Goal: Task Accomplishment & Management: Manage account settings

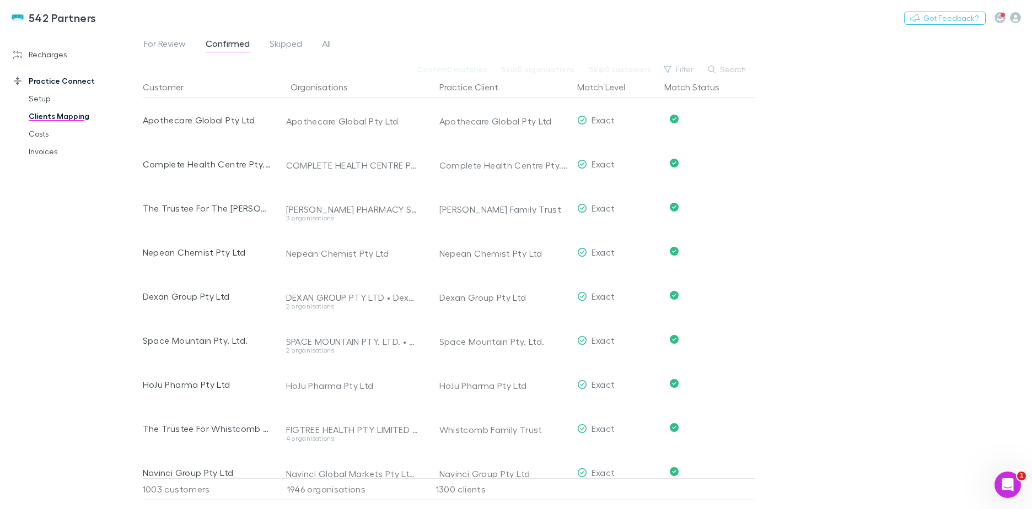
click at [767, 24] on div "Nothing Got Feedback?" at bounding box center [968, 17] width 128 height 14
click at [767, 22] on icon "button" at bounding box center [1015, 17] width 11 height 11
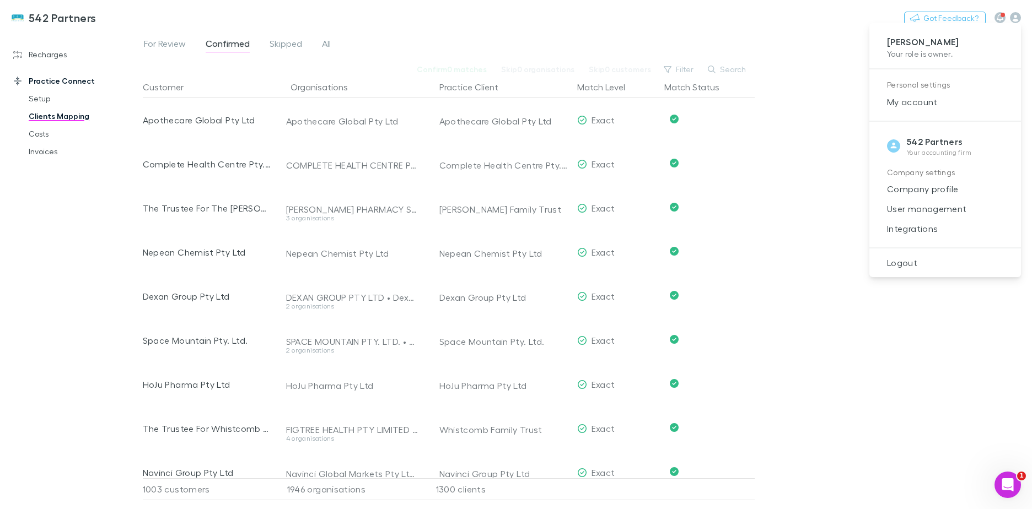
click at [767, 212] on span "User management" at bounding box center [945, 208] width 134 height 13
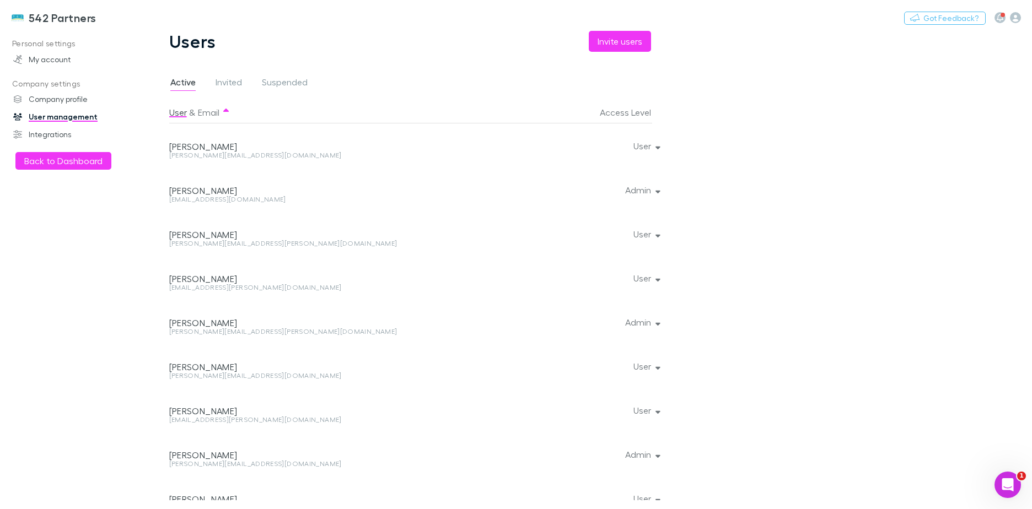
click at [652, 145] on div at bounding box center [655, 145] width 7 height 44
click at [654, 147] on div at bounding box center [655, 145] width 7 height 44
click at [657, 147] on div at bounding box center [655, 145] width 7 height 44
click at [657, 148] on div at bounding box center [655, 145] width 7 height 44
click at [661, 148] on button "User" at bounding box center [645, 145] width 42 height 15
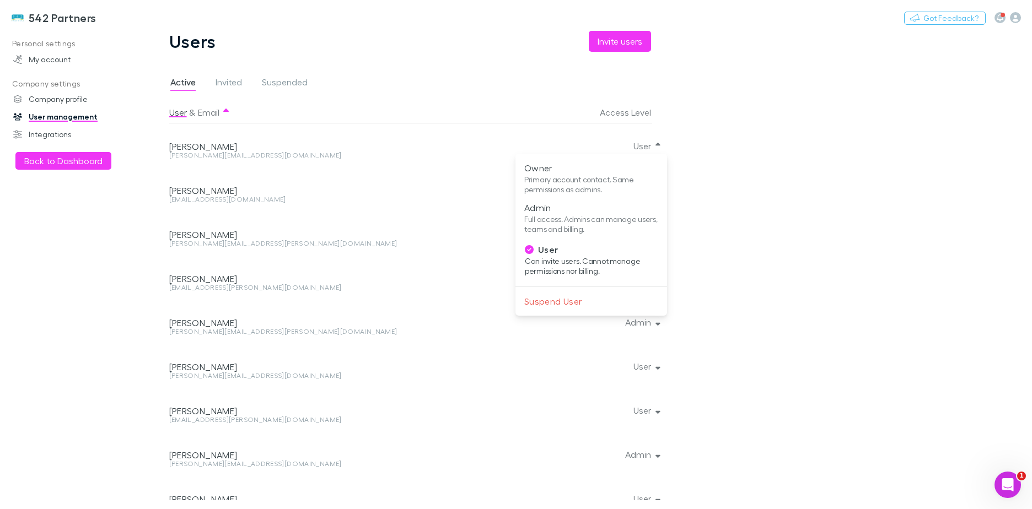
click at [962, 120] on div at bounding box center [516, 254] width 1032 height 509
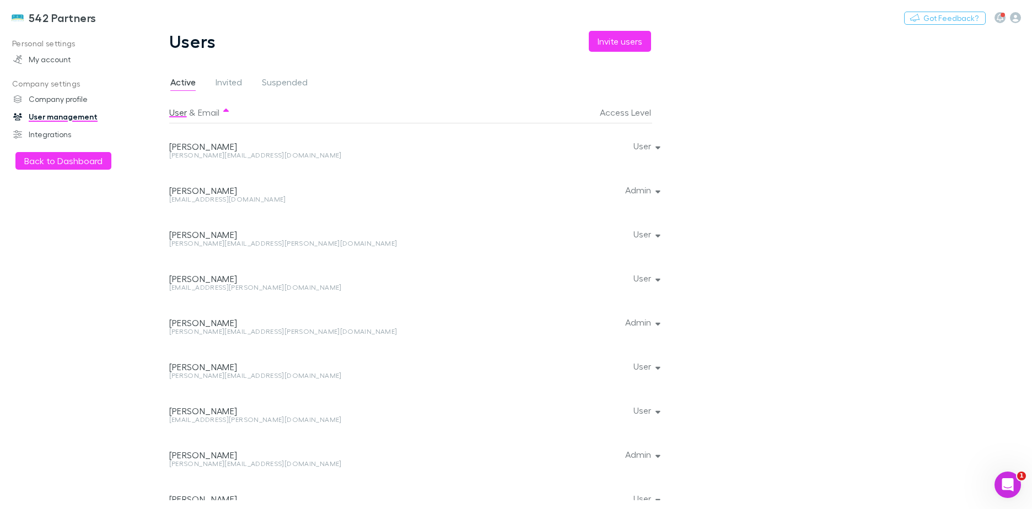
click at [23, 64] on link "My account" at bounding box center [75, 60] width 147 height 18
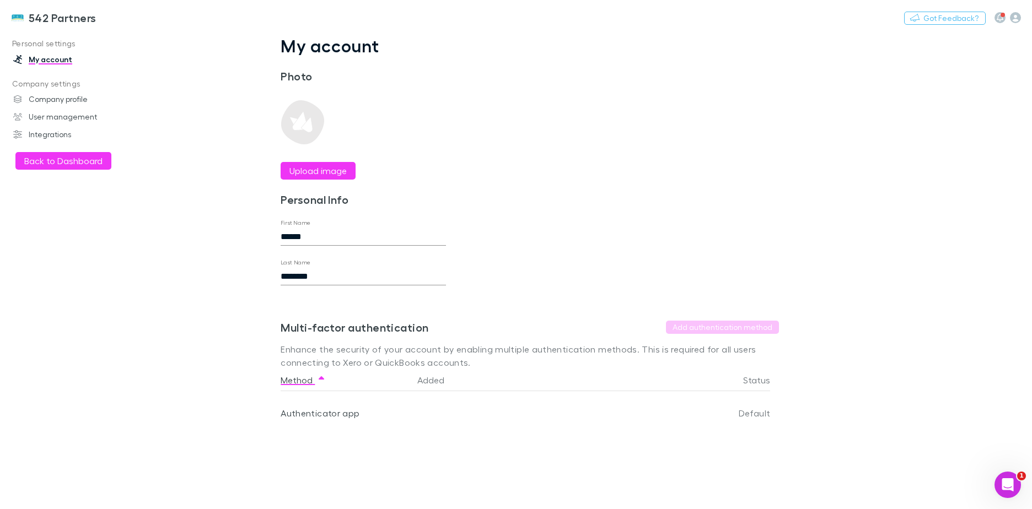
click at [47, 57] on link "My account" at bounding box center [75, 60] width 147 height 18
click at [54, 158] on button "Back to Dashboard" at bounding box center [63, 161] width 96 height 18
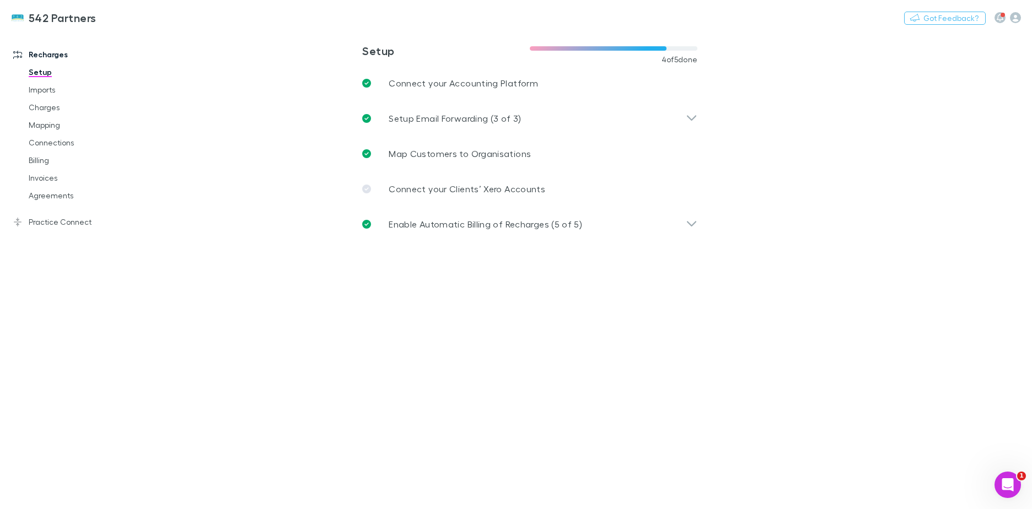
click at [695, 114] on icon at bounding box center [692, 118] width 12 height 13
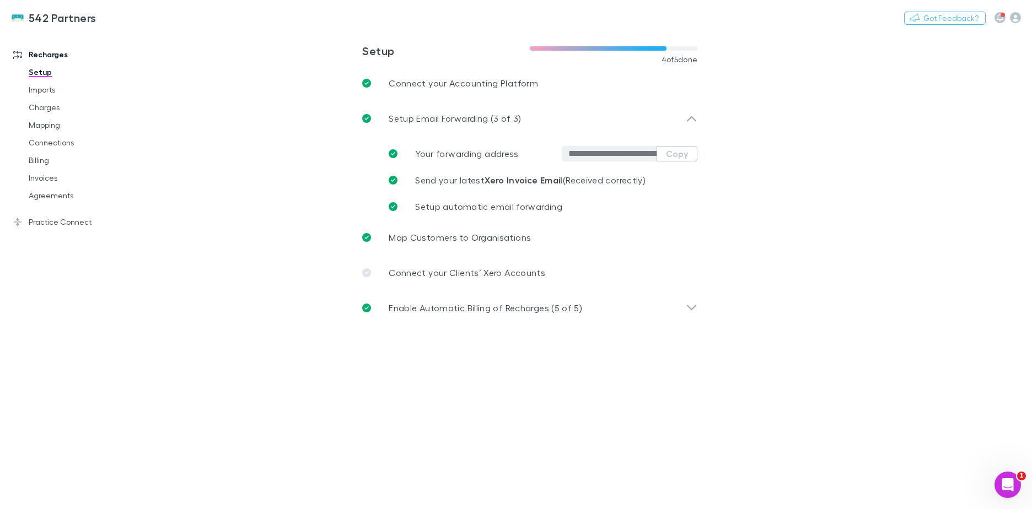
click at [695, 114] on icon at bounding box center [692, 118] width 12 height 13
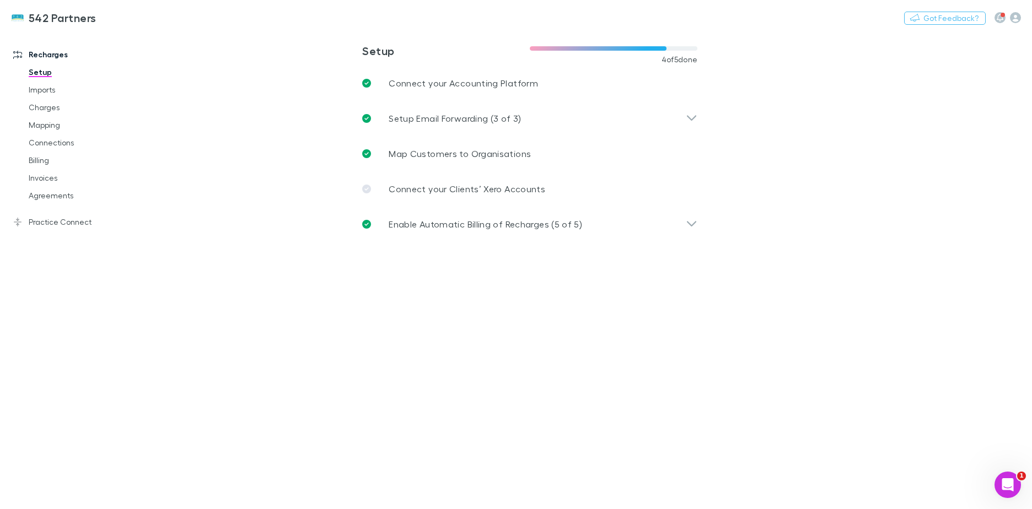
click at [672, 220] on div "Enable Automatic Billing of Recharges (5 of 5)" at bounding box center [523, 224] width 323 height 13
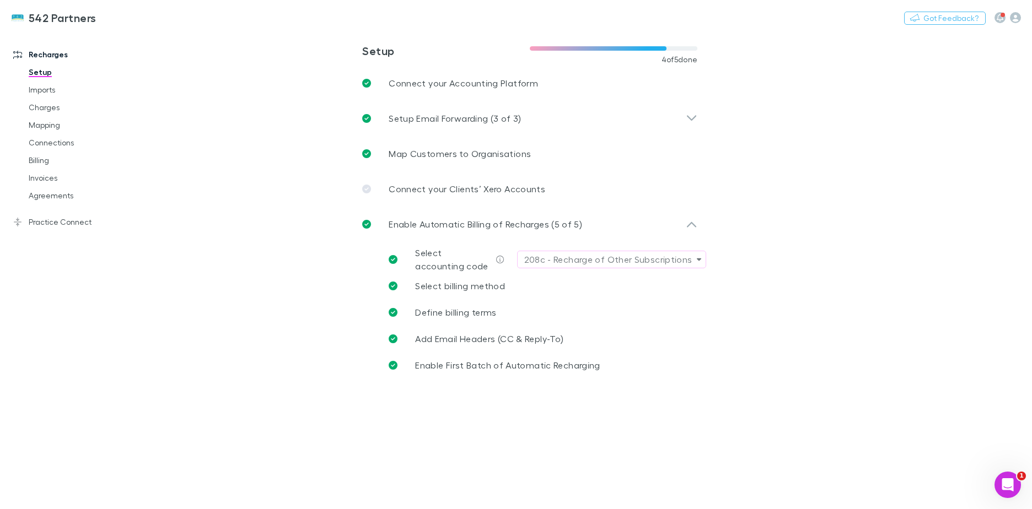
click at [82, 195] on link "Agreements" at bounding box center [83, 196] width 131 height 18
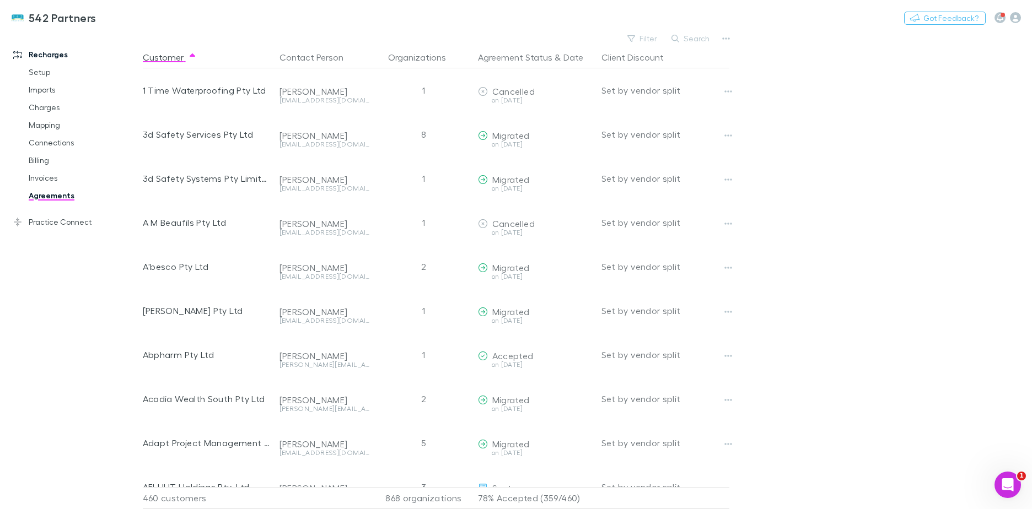
click at [0, 0] on button "Copy link" at bounding box center [0, 0] width 0 height 0
